Goal: Information Seeking & Learning: Check status

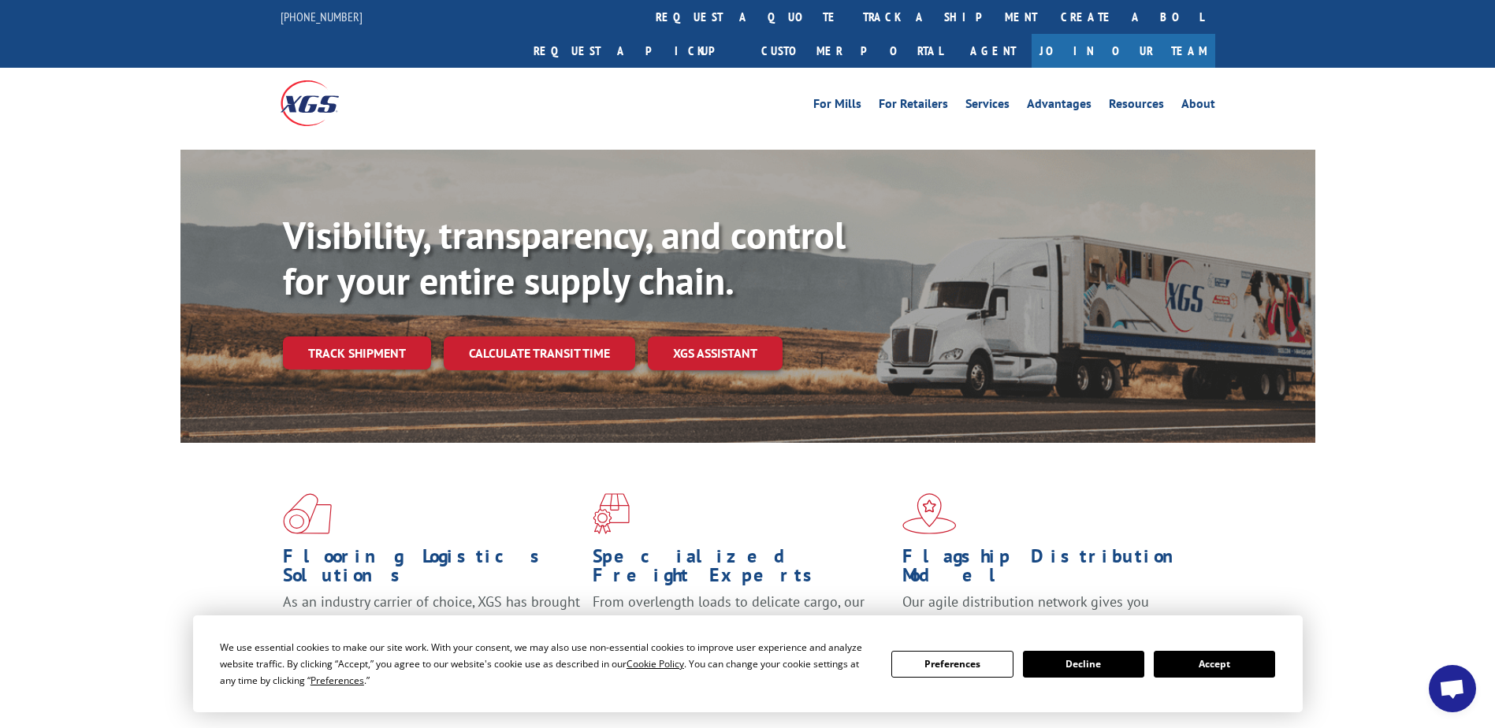
click at [348, 337] on link "Track shipment" at bounding box center [357, 353] width 148 height 33
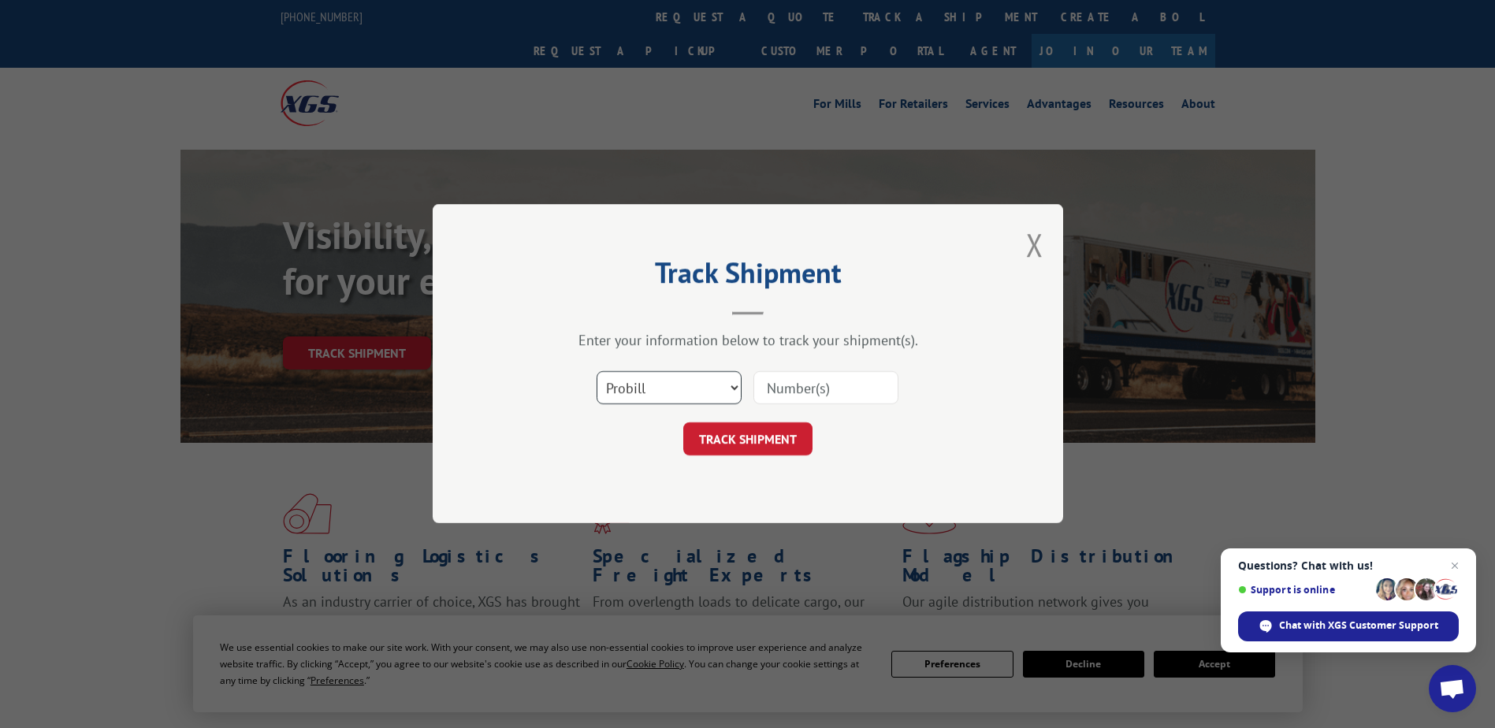
click at [709, 385] on select "Select category... Probill BOL PO" at bounding box center [669, 388] width 145 height 33
select select "bol"
click at [597, 372] on select "Select category... Probill BOL PO" at bounding box center [669, 388] width 145 height 33
click at [814, 383] on input at bounding box center [826, 388] width 145 height 33
type input "7068460"
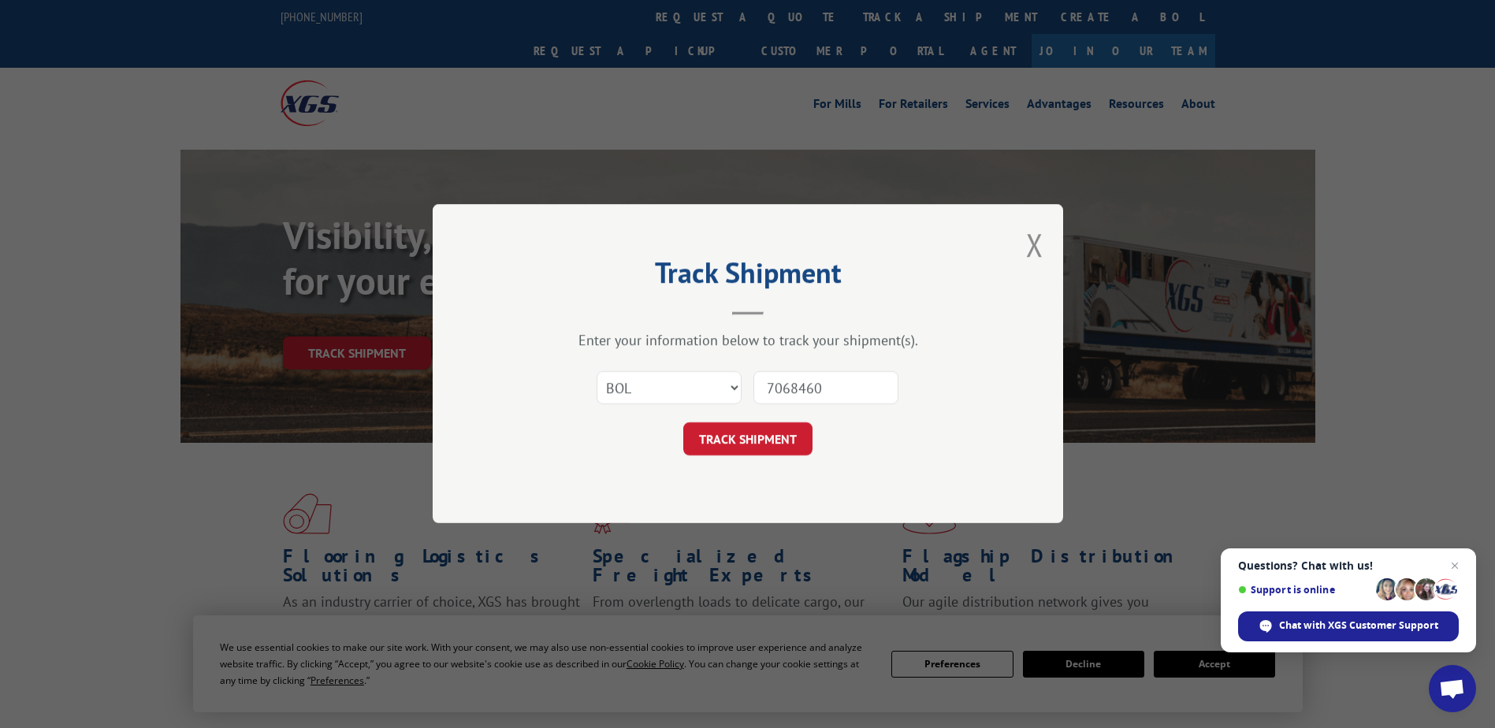
click button "TRACK SHIPMENT" at bounding box center [747, 439] width 129 height 33
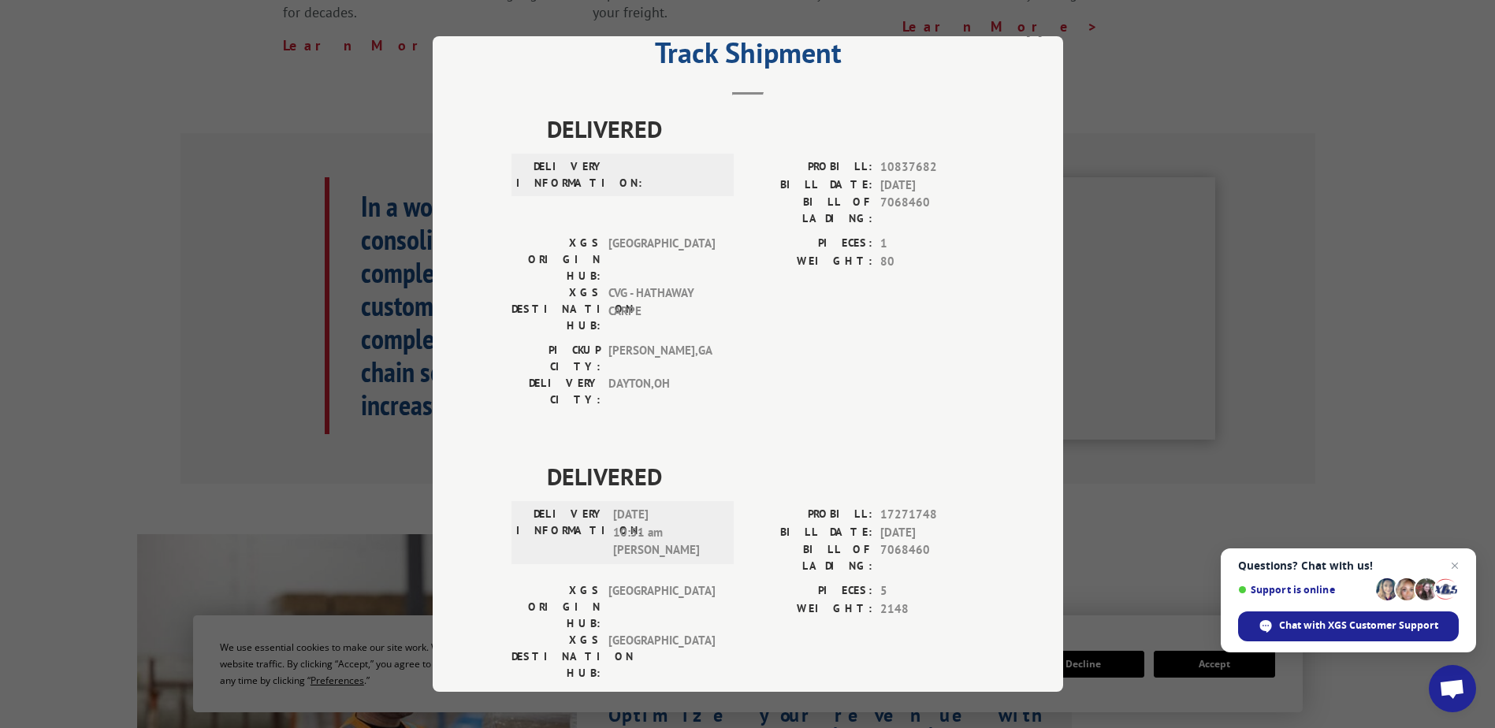
scroll to position [631, 0]
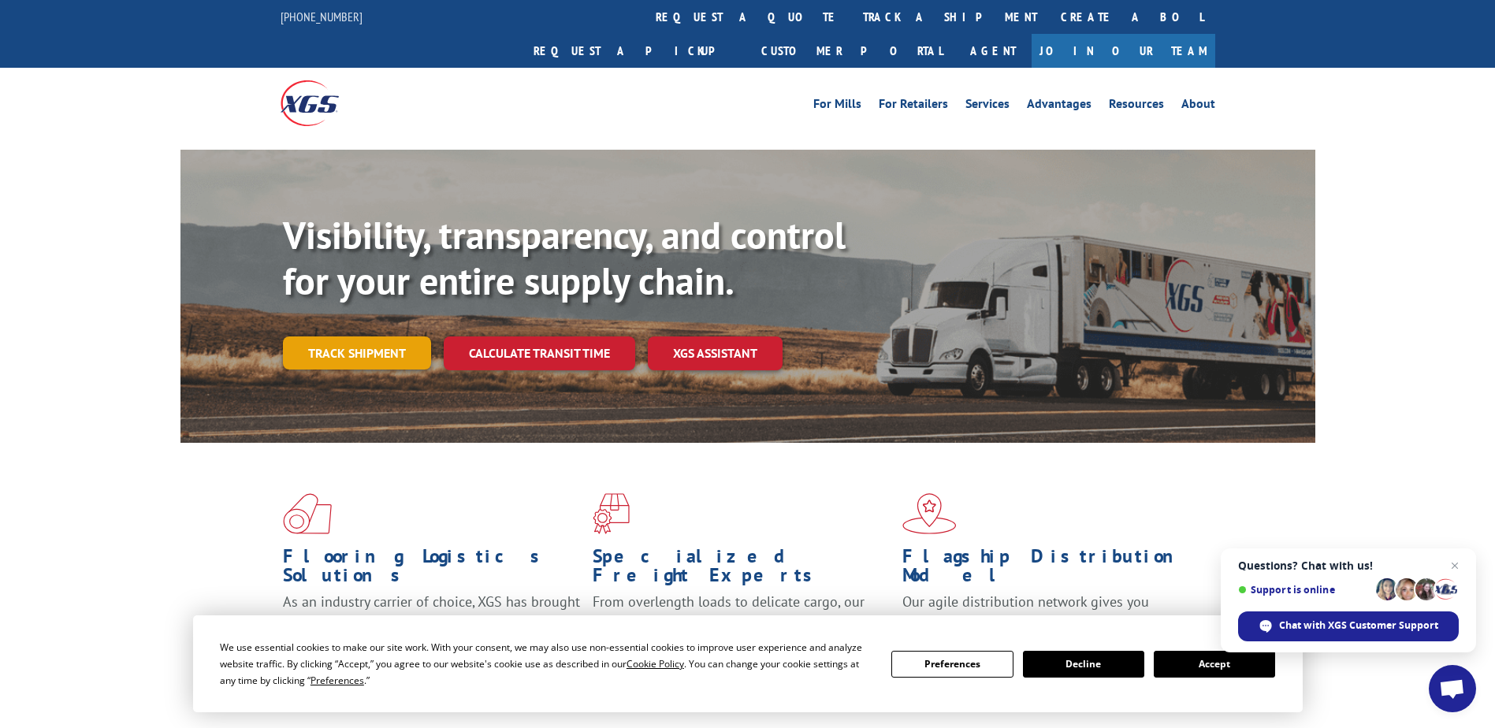
click at [318, 337] on link "Track shipment" at bounding box center [357, 353] width 148 height 33
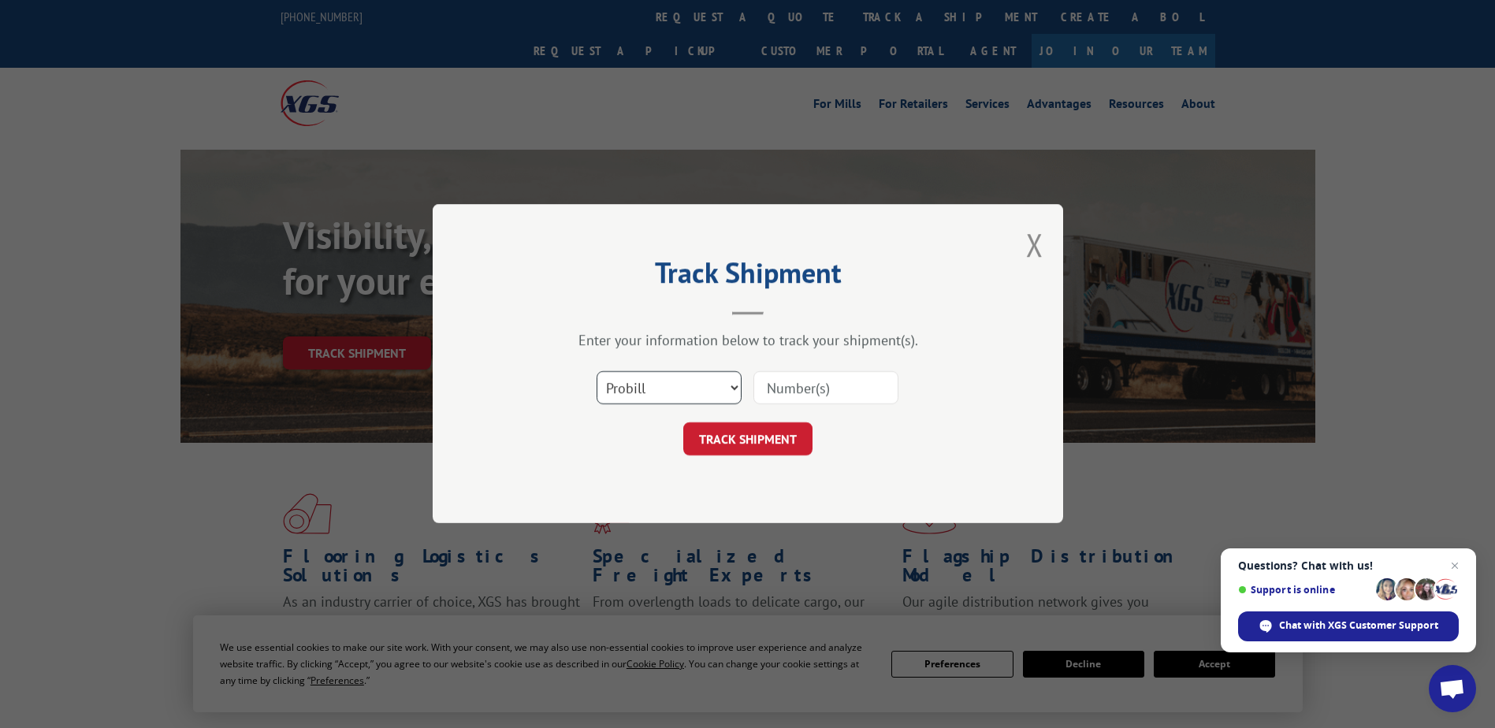
click at [712, 387] on select "Select category... Probill BOL PO" at bounding box center [669, 388] width 145 height 33
select select "bol"
click at [597, 372] on select "Select category... Probill BOL PO" at bounding box center [669, 388] width 145 height 33
click at [789, 383] on input at bounding box center [826, 388] width 145 height 33
type input "5177905"
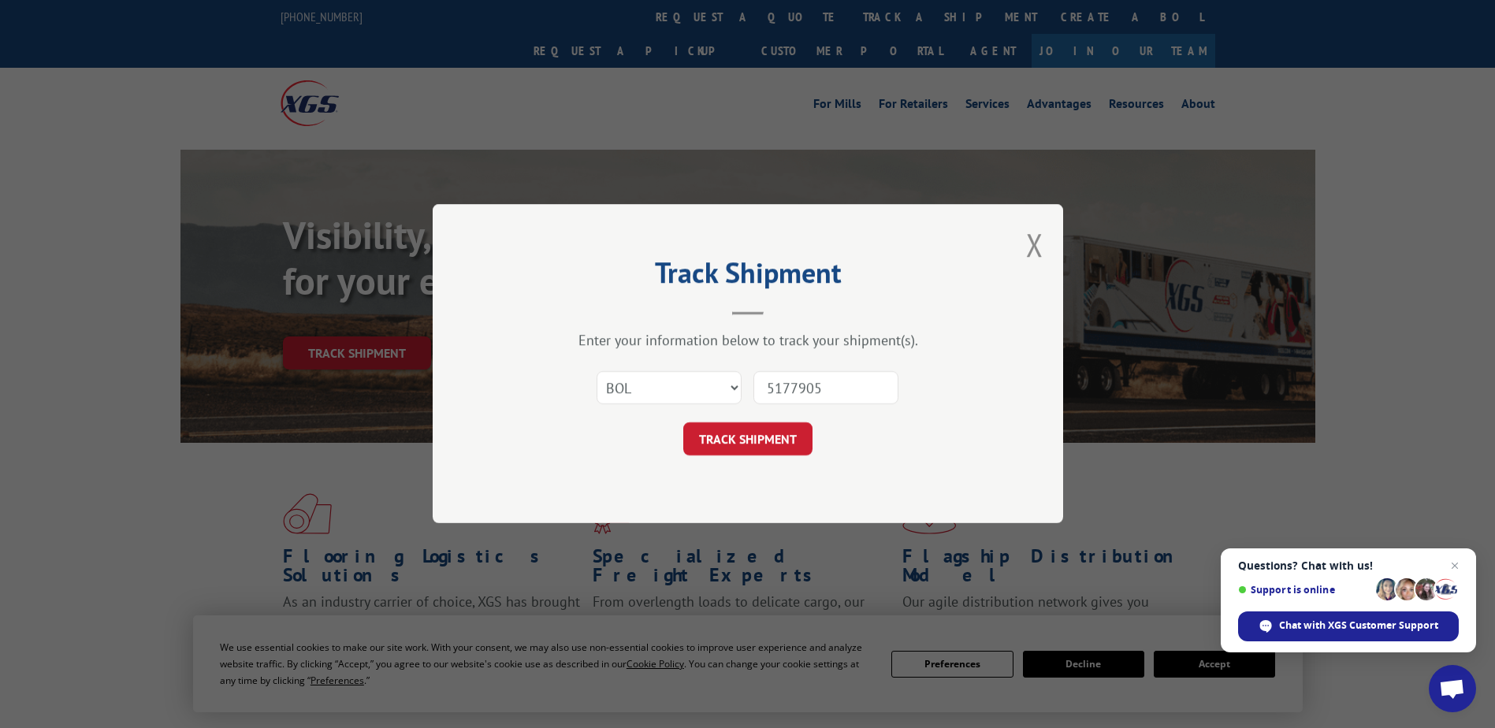
click button "TRACK SHIPMENT" at bounding box center [747, 439] width 129 height 33
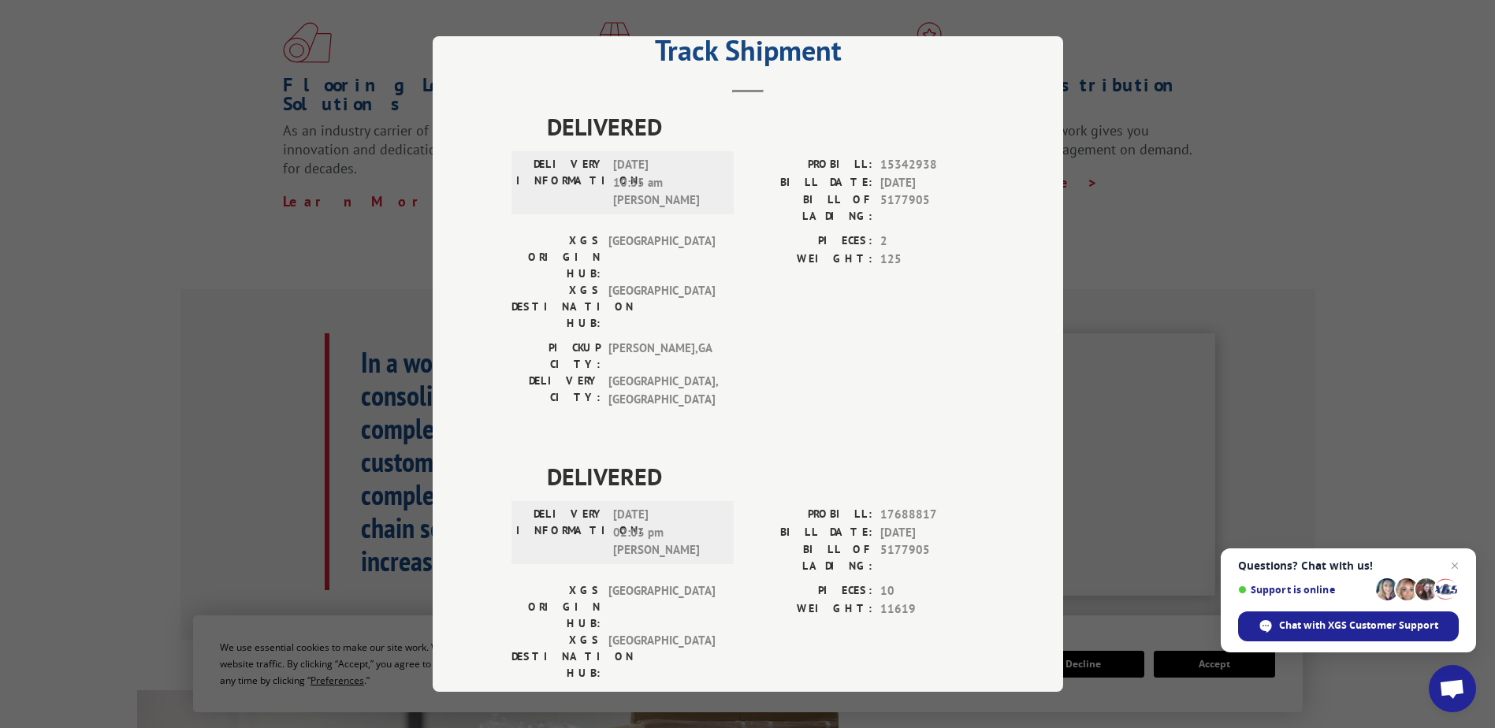
scroll to position [552, 0]
